Goal: Task Accomplishment & Management: Use online tool/utility

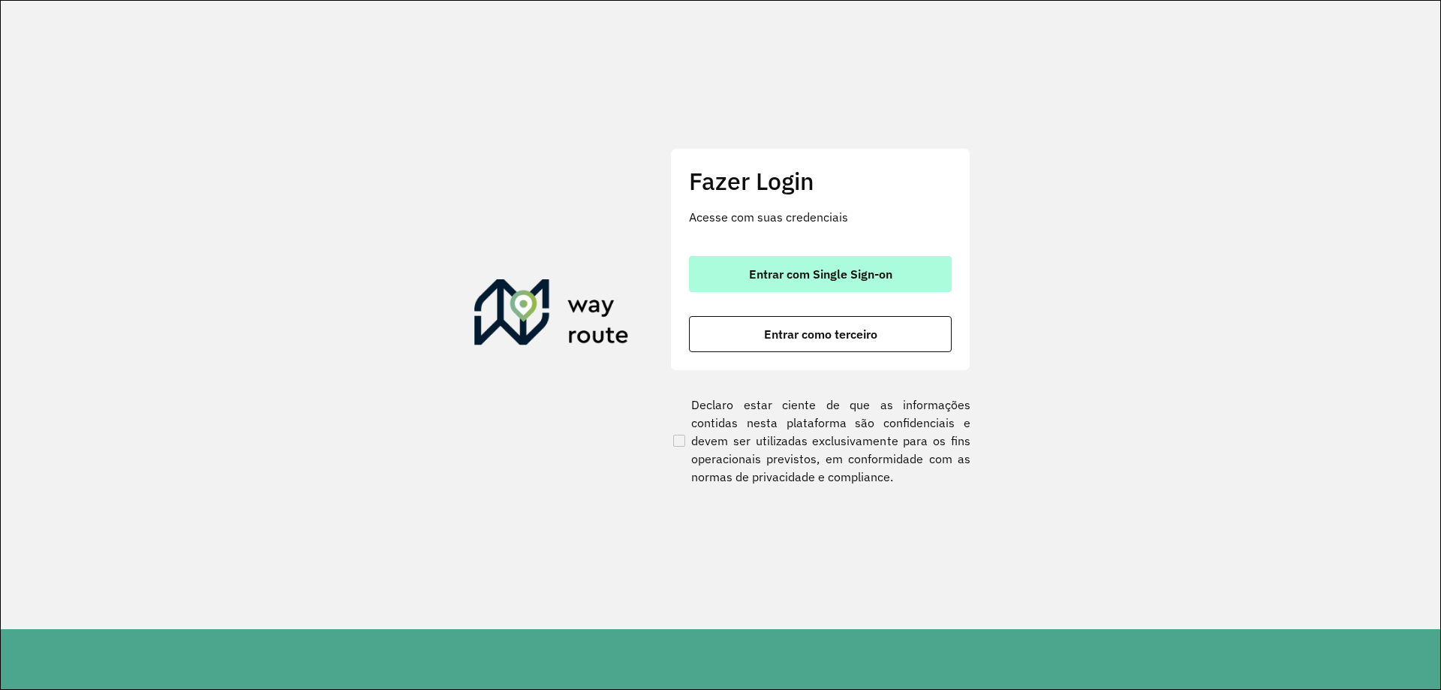
click at [788, 278] on span "Entrar com Single Sign-on" at bounding box center [820, 274] width 143 height 12
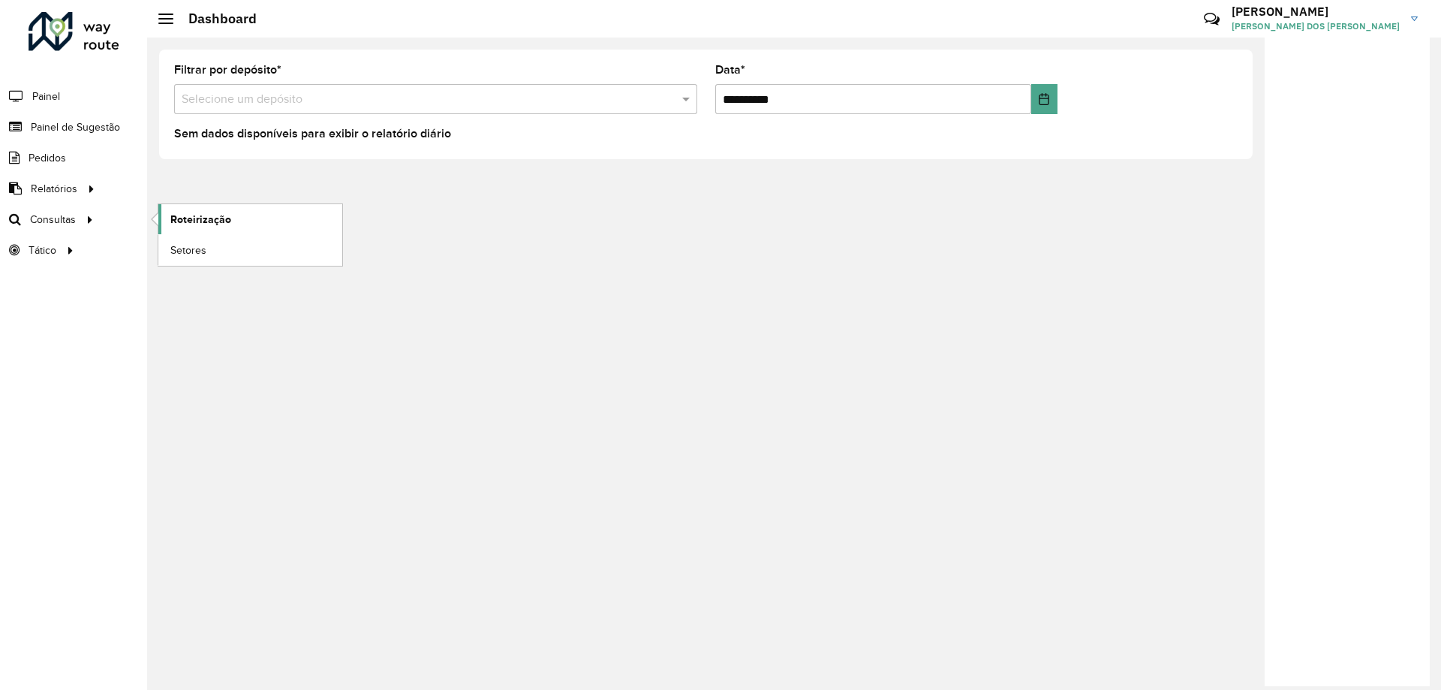
click at [209, 221] on span "Roteirização" at bounding box center [200, 220] width 61 height 16
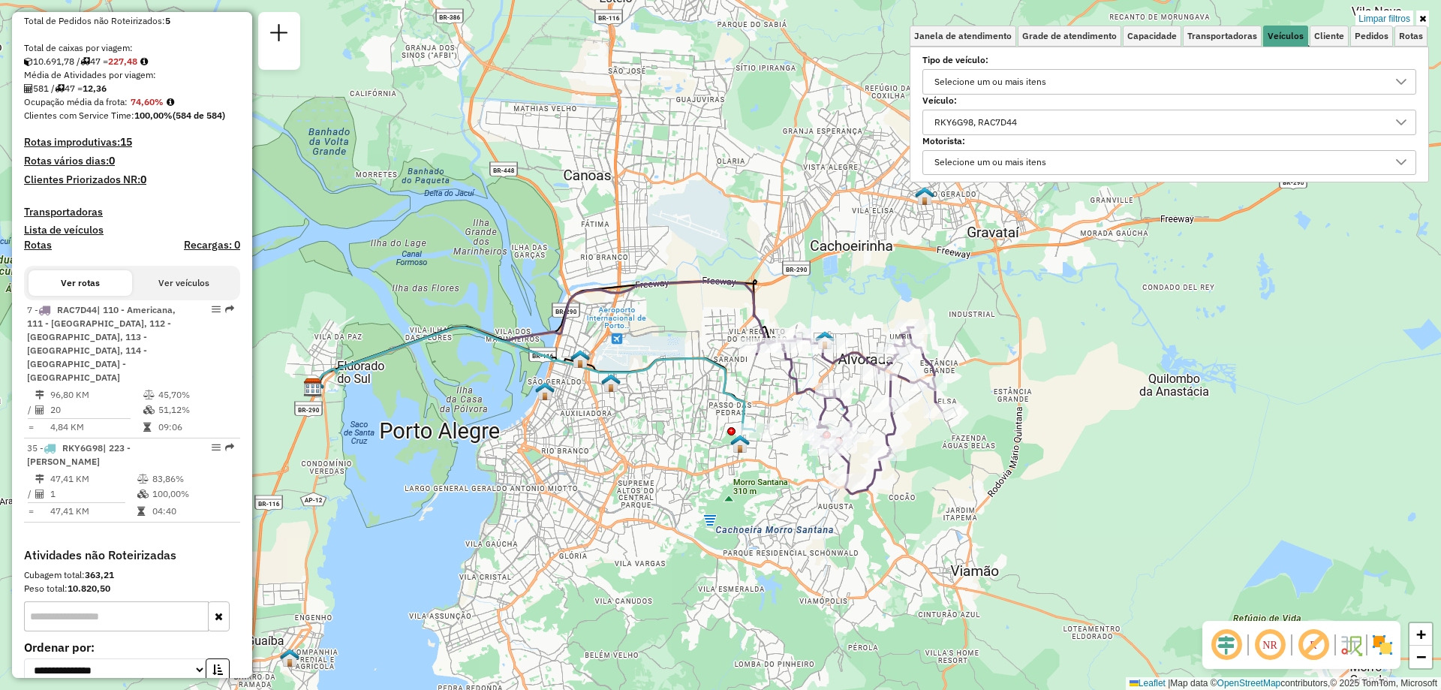
scroll to position [9, 52]
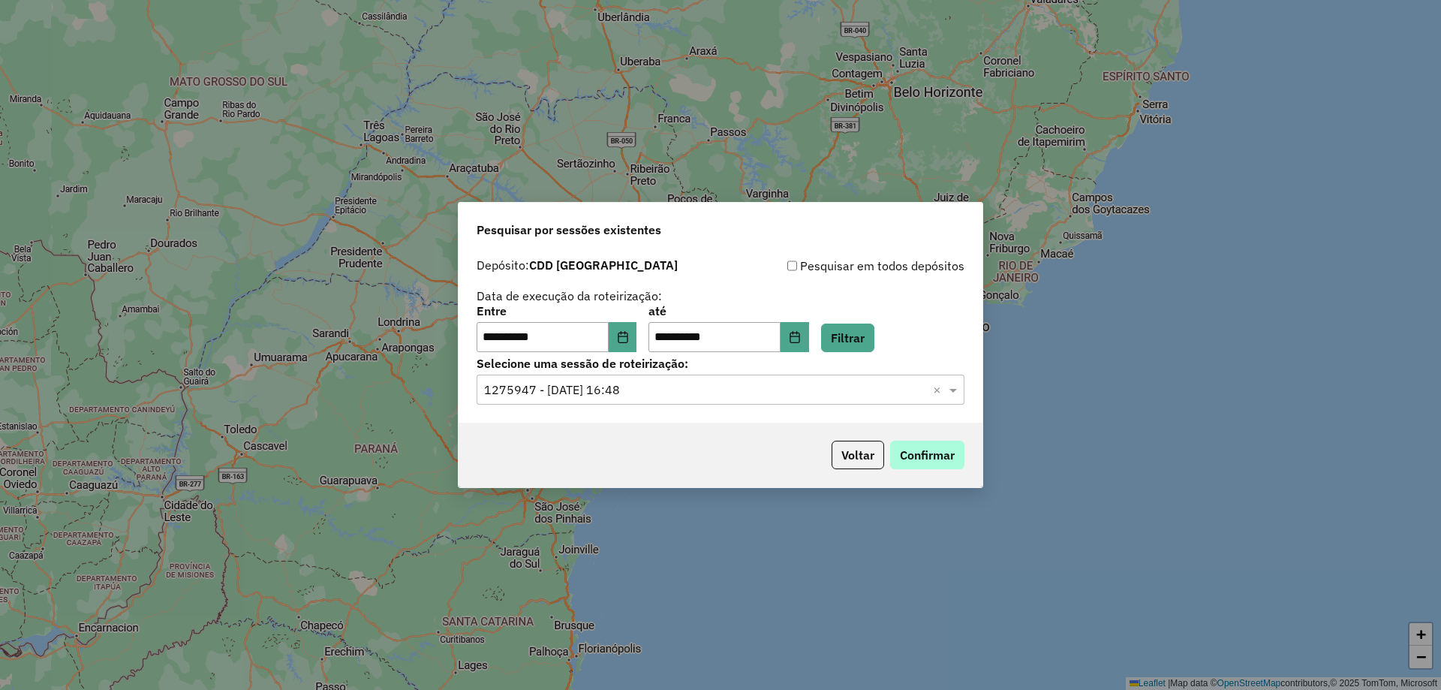
drag, startPoint x: 0, startPoint y: 0, endPoint x: 929, endPoint y: 446, distance: 1030.7
click at [930, 446] on button "Confirmar" at bounding box center [927, 454] width 74 height 29
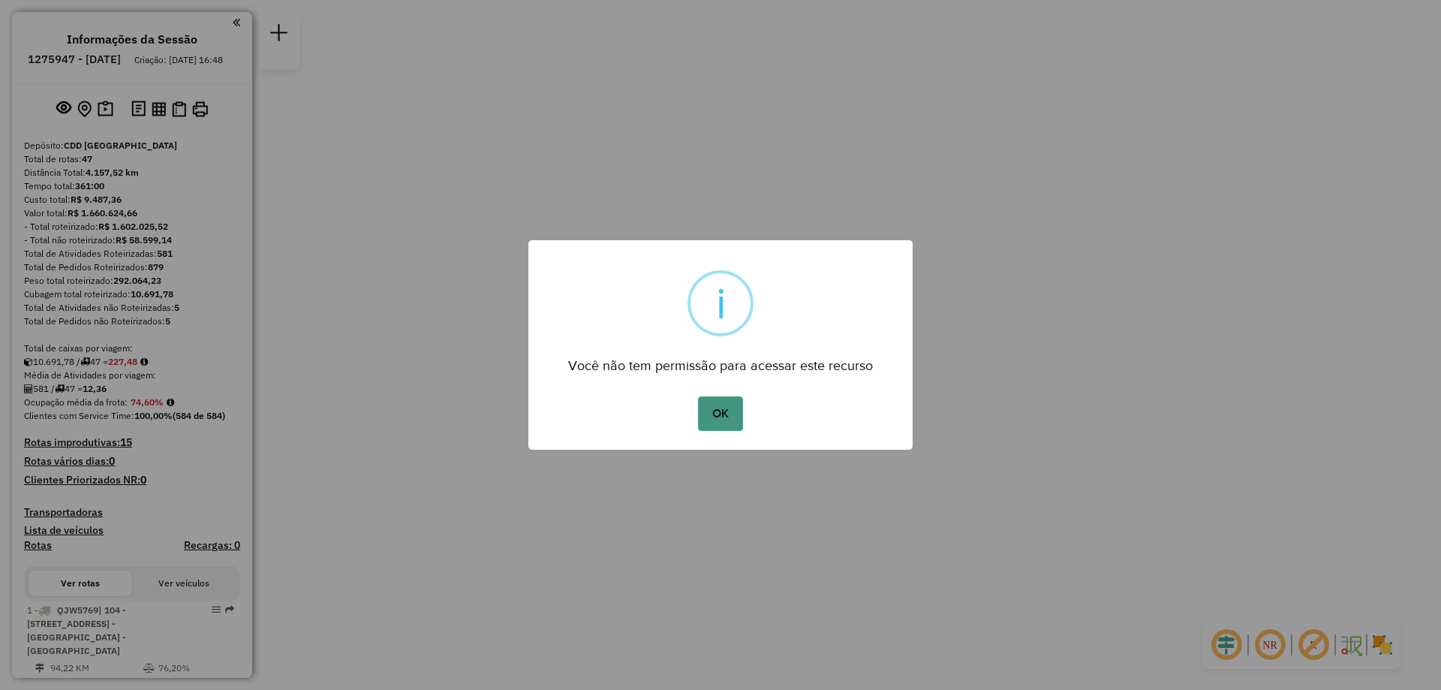
click at [714, 417] on button "OK" at bounding box center [720, 413] width 44 height 35
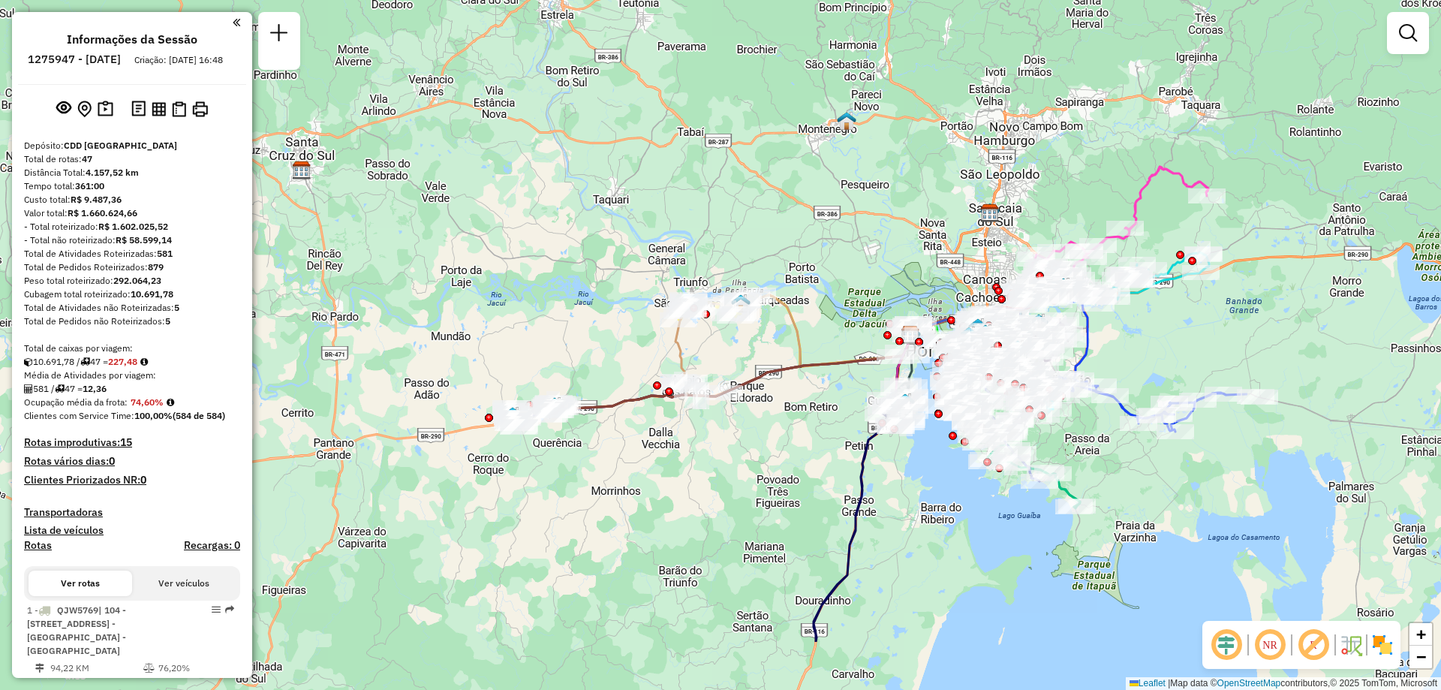
drag, startPoint x: 1255, startPoint y: 331, endPoint x: 921, endPoint y: 182, distance: 365.1
click at [921, 208] on div "Janela de atendimento Grade de atendimento Capacidade Transportadoras Veículos …" at bounding box center [720, 345] width 1441 height 690
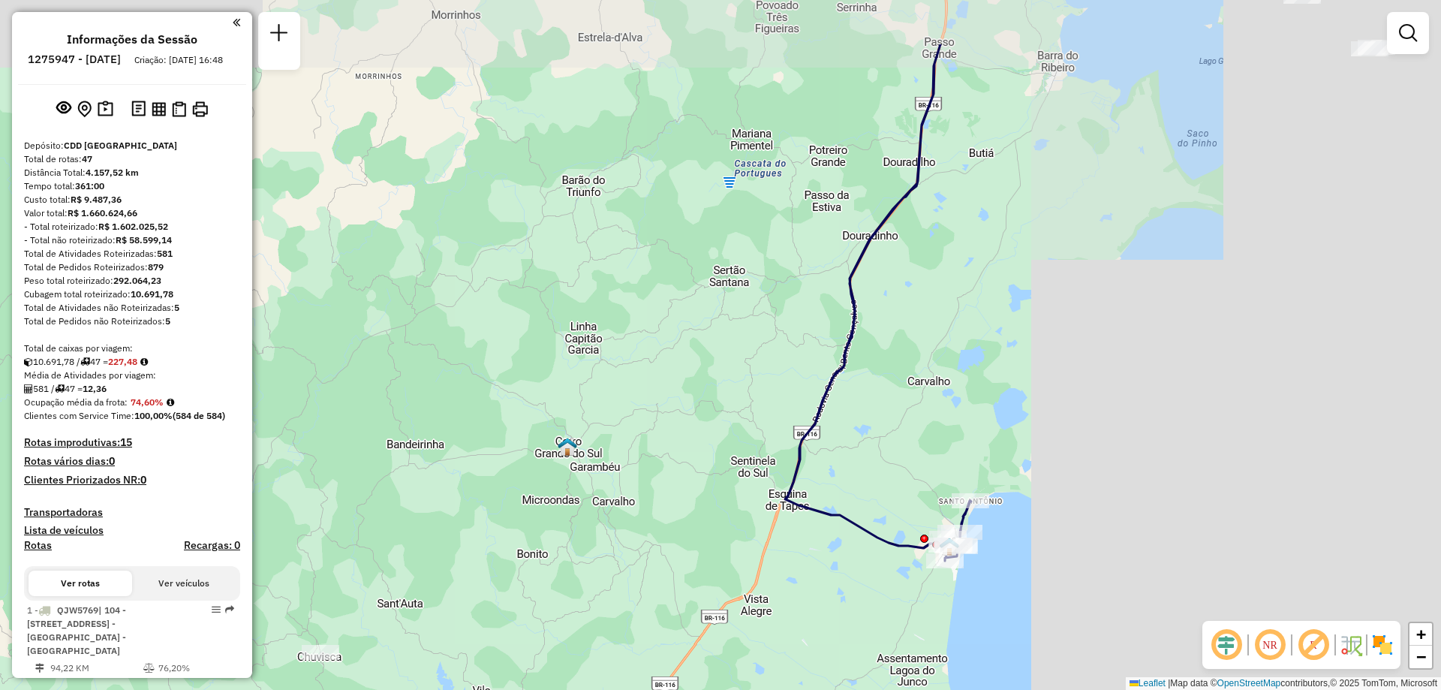
drag, startPoint x: 1292, startPoint y: 144, endPoint x: 702, endPoint y: 223, distance: 595.0
click at [681, 242] on div "Janela de atendimento Grade de atendimento Capacidade Transportadoras Veículos …" at bounding box center [720, 345] width 1441 height 690
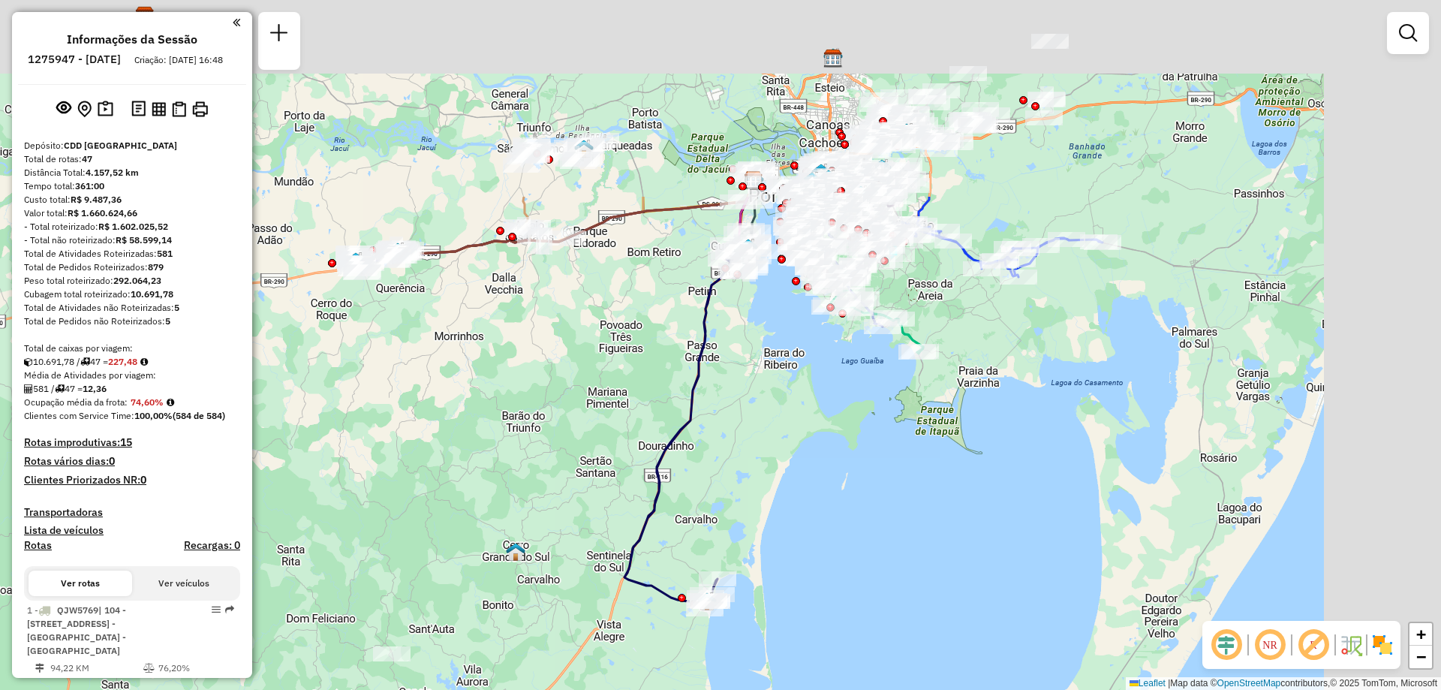
drag, startPoint x: 1129, startPoint y: 161, endPoint x: 999, endPoint y: 476, distance: 341.1
click at [999, 476] on div "Janela de atendimento Grade de atendimento Capacidade Transportadoras Veículos …" at bounding box center [720, 345] width 1441 height 690
